Goal: Information Seeking & Learning: Learn about a topic

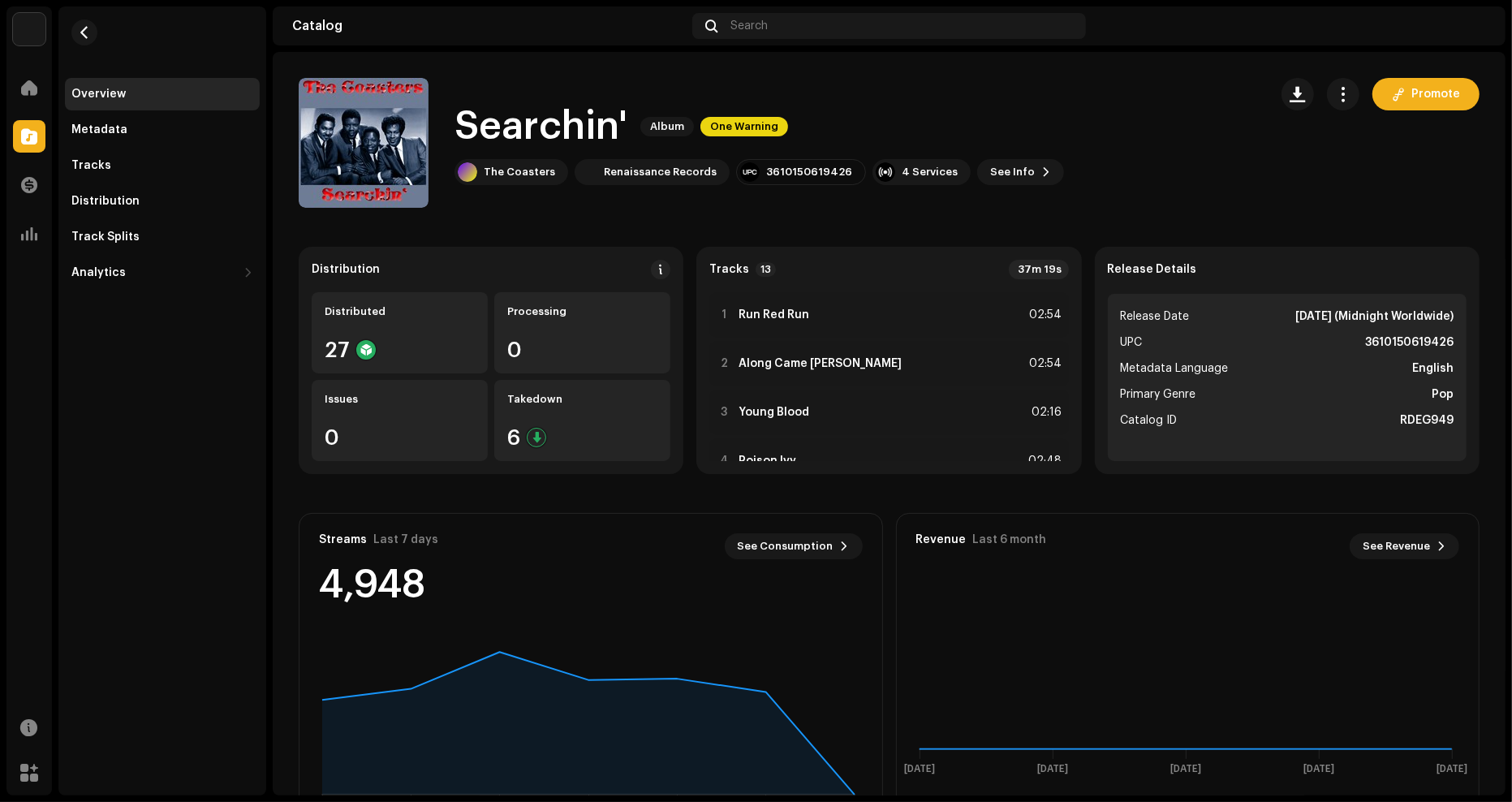
click at [1102, 212] on catalog-releases-details-overview "Searchin' Album One Warning Promote Searchin' Album One Warning The Coasters Re…" at bounding box center [890, 457] width 1233 height 812
click at [662, 100] on div "Searchin' Album One Warning" at bounding box center [759, 126] width 610 height 52
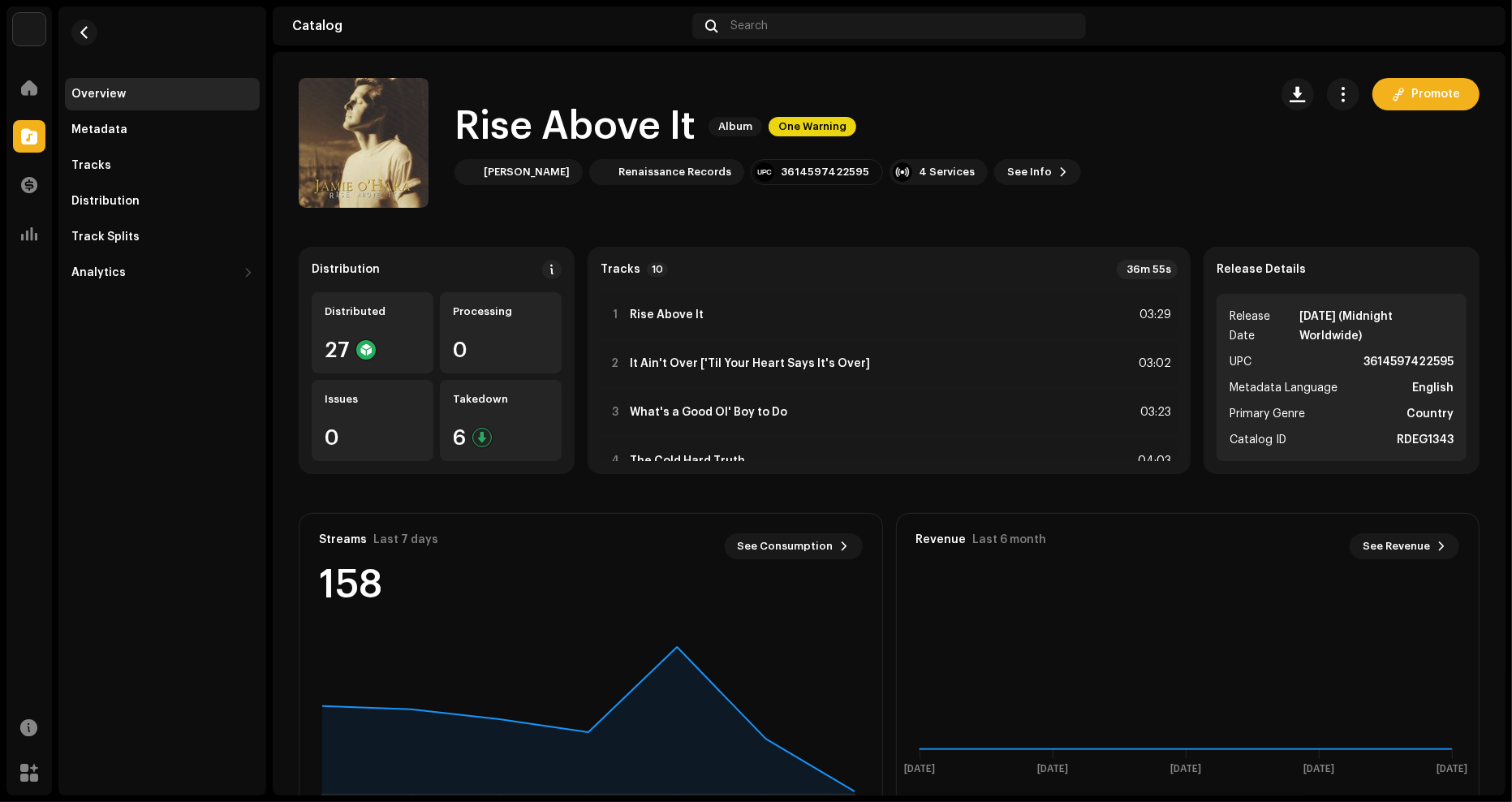
click at [1511, 202] on div "Renaissance Records Home Catalog Transactions Analytics Resources Marketplace O…" at bounding box center [756, 401] width 1512 height 802
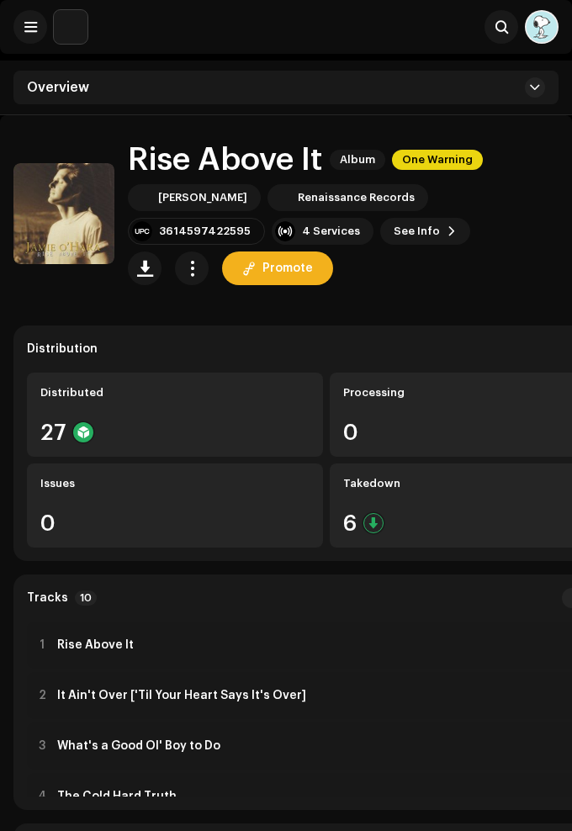
click at [394, 230] on span "See Info" at bounding box center [417, 232] width 46 height 34
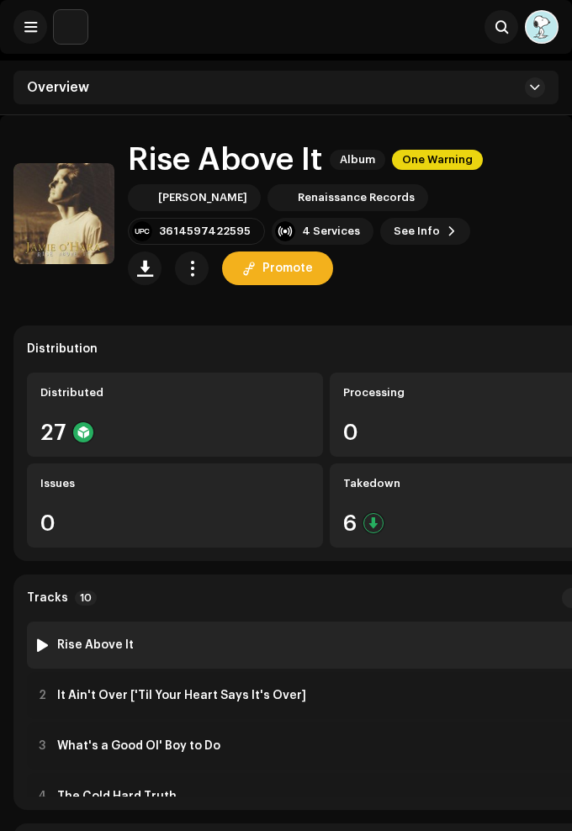
click at [112, 639] on strong "Rise Above It" at bounding box center [95, 645] width 77 height 13
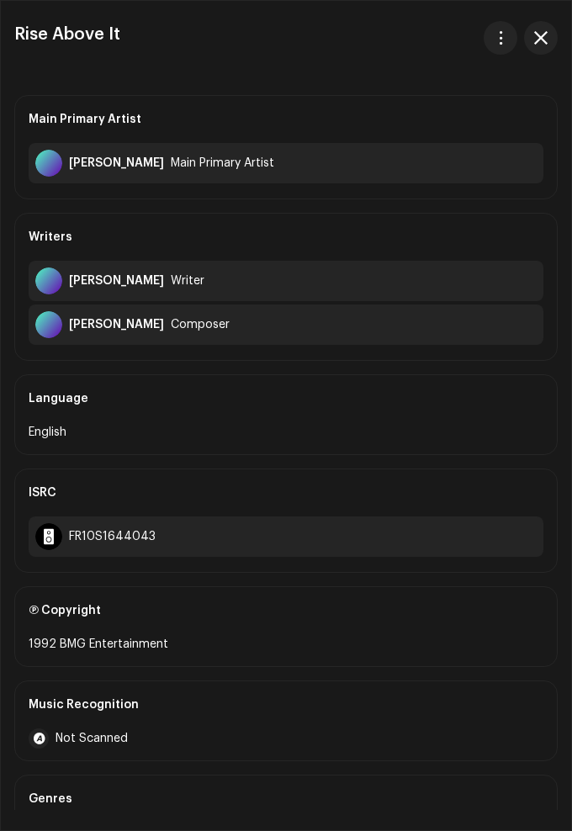
click at [288, 191] on div "Main Primary Artist [PERSON_NAME] Main Primary Artist" at bounding box center [285, 147] width 543 height 104
click at [342, 96] on div "Main Primary Artist" at bounding box center [286, 119] width 515 height 47
click at [536, 48] on button "button" at bounding box center [541, 38] width 34 height 34
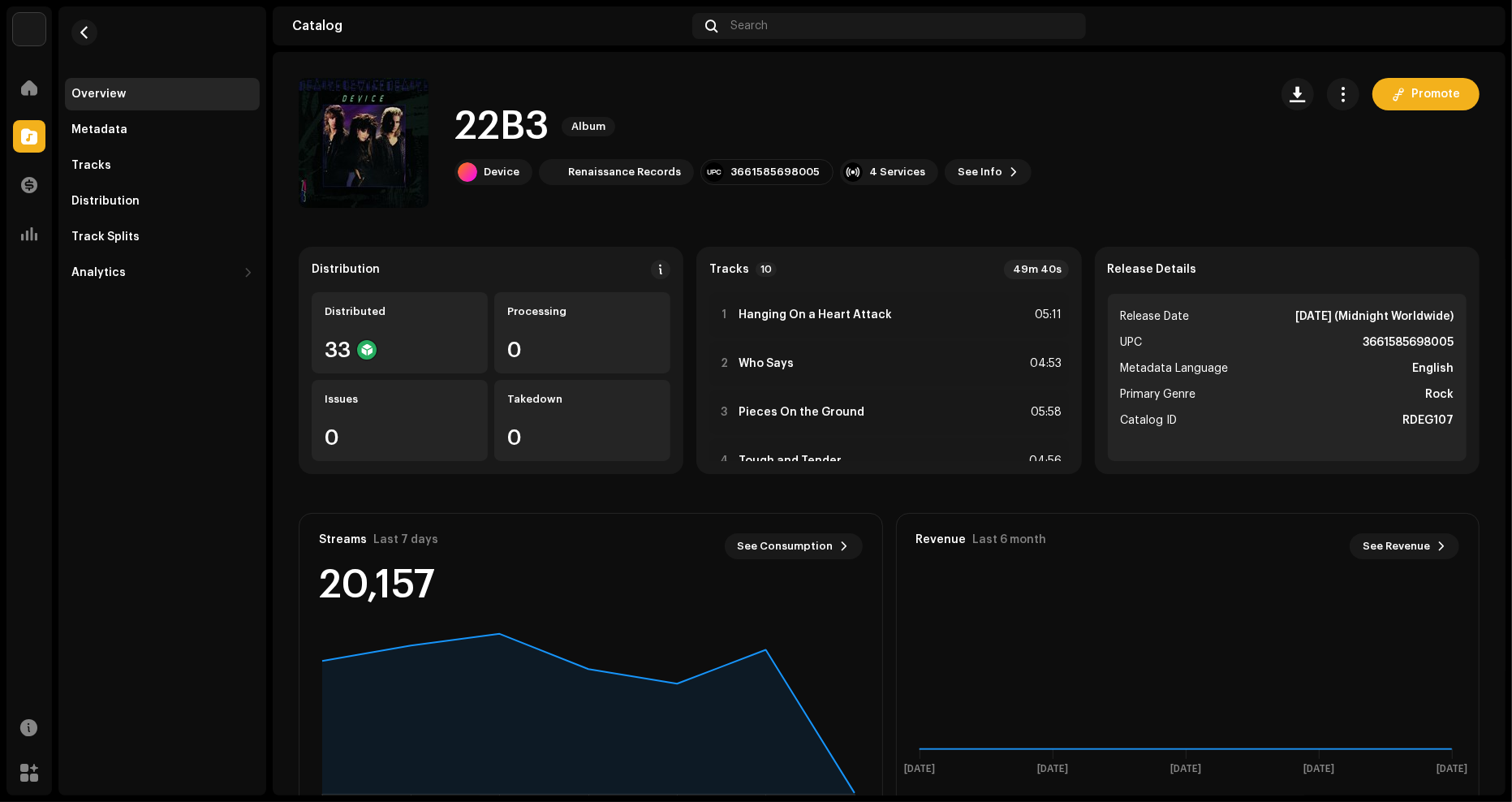
click at [1092, 125] on div "22B3 Album Device Renaissance Records 3661585698005 4 Services See Info Promote" at bounding box center [778, 143] width 957 height 130
